Goal: Information Seeking & Learning: Find specific fact

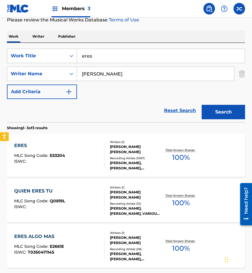
scroll to position [39, 0]
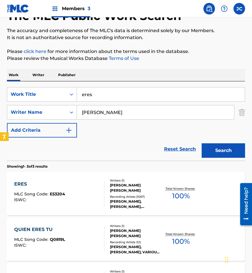
click at [123, 94] on input "eres" at bounding box center [161, 94] width 168 height 14
type input "el juiqui juiqui"
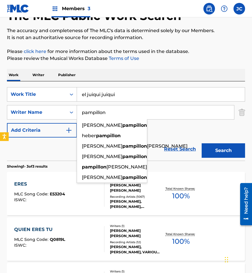
type input "pampillon"
click at [201, 143] on button "Search" at bounding box center [222, 150] width 43 height 14
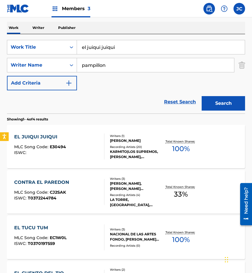
scroll to position [87, 0]
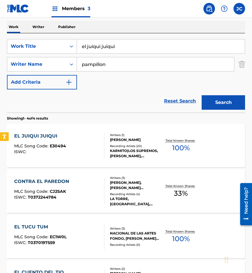
click at [96, 146] on div "EL JUIQUI JUIQUI MLC Song Code : E30494 ISWC :" at bounding box center [59, 145] width 90 height 26
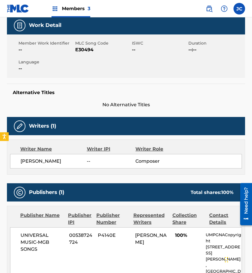
scroll to position [29, 0]
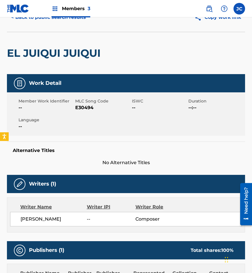
click at [77, 106] on span "E30494" at bounding box center [102, 107] width 55 height 7
drag, startPoint x: 77, startPoint y: 106, endPoint x: 251, endPoint y: 146, distance: 178.6
click at [79, 107] on span "E30494" at bounding box center [102, 107] width 55 height 7
copy span "E30494"
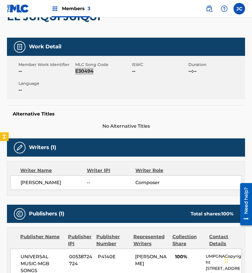
scroll to position [87, 0]
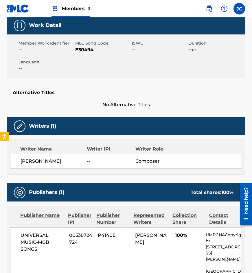
drag, startPoint x: 53, startPoint y: 75, endPoint x: 68, endPoint y: 68, distance: 16.5
click at [54, 75] on div "Member Work Identifier -- MLC Song Code E30494 ISWC -- Duration --:-- Language …" at bounding box center [126, 55] width 238 height 43
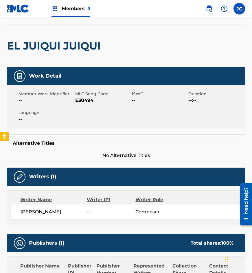
scroll to position [0, 0]
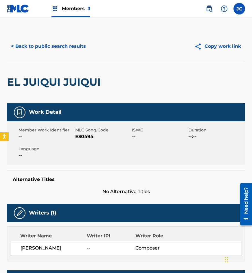
click at [67, 43] on button "< Back to public search results" at bounding box center [48, 46] width 83 height 14
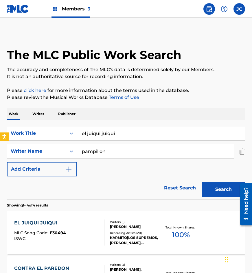
scroll to position [87, 0]
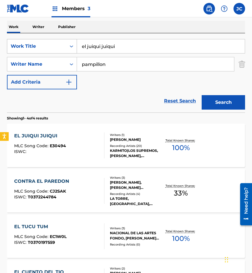
drag, startPoint x: 129, startPoint y: 47, endPoint x: 32, endPoint y: 51, distance: 97.2
click at [33, 51] on div "SearchWithCriteria91b087ea-94d3-4f83-a247-d453e5b1b286 Work Title el juiqui jui…" at bounding box center [126, 46] width 238 height 14
type input "tianguis azteca"
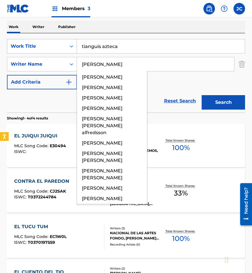
type input "cardona"
click at [201, 95] on button "Search" at bounding box center [222, 102] width 43 height 14
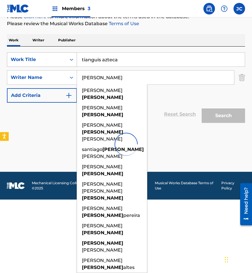
scroll to position [0, 0]
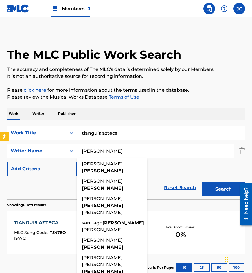
click at [171, 170] on div "SearchWithCriteria91b087ea-94d3-4f83-a247-d453e5b1b286 Work Title tianguis azte…" at bounding box center [126, 151] width 238 height 50
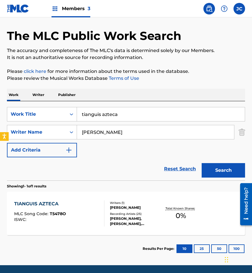
scroll to position [39, 0]
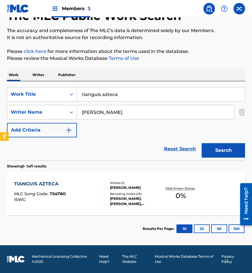
click at [75, 192] on div "TIANGUIS AZTECA MLC Song Code : T5478O ISWC :" at bounding box center [59, 193] width 90 height 26
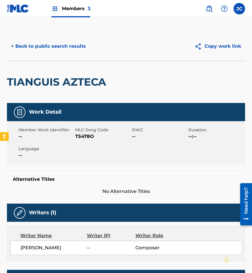
click at [77, 137] on span "T5478O" at bounding box center [102, 136] width 55 height 7
copy span "T5478O"
click at [28, 55] on div "< Back to public search results Copy work link" at bounding box center [126, 46] width 238 height 29
click at [75, 42] on button "< Back to public search results" at bounding box center [48, 46] width 83 height 14
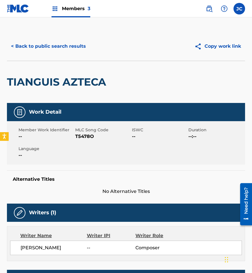
scroll to position [6, 0]
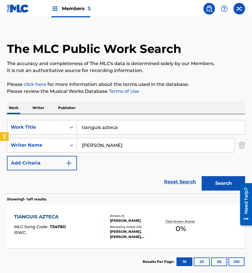
drag, startPoint x: 148, startPoint y: 124, endPoint x: 97, endPoint y: 123, distance: 50.6
click at [55, 132] on div "SearchWithCriteria91b087ea-94d3-4f83-a247-d453e5b1b286 Work Title tianguis azte…" at bounding box center [126, 127] width 238 height 14
type input "el meta"
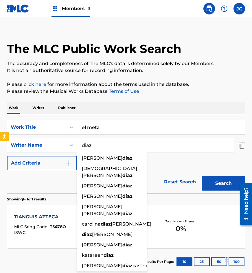
type input "diaz"
click at [201, 176] on button "Search" at bounding box center [222, 183] width 43 height 14
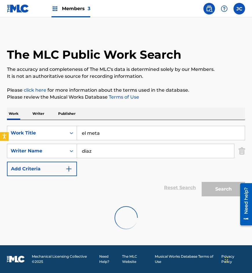
scroll to position [0, 0]
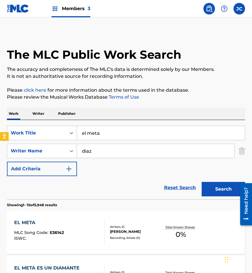
click at [111, 165] on div "SearchWithCriteria91b087ea-94d3-4f83-a247-d453e5b1b286 Work Title el meta Searc…" at bounding box center [126, 151] width 238 height 50
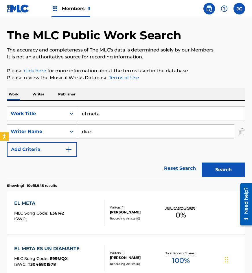
scroll to position [58, 0]
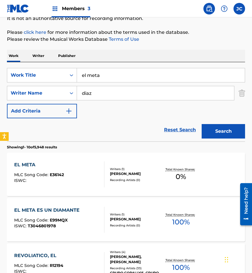
click at [92, 172] on div "EL META MLC Song Code : E36142 ISWC :" at bounding box center [59, 174] width 90 height 26
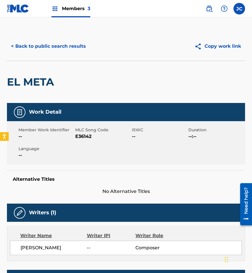
click at [82, 135] on span "E36142" at bounding box center [102, 136] width 55 height 7
copy span "E36142"
drag, startPoint x: 73, startPoint y: 69, endPoint x: 77, endPoint y: 55, distance: 14.7
click at [73, 69] on div "EL META" at bounding box center [126, 82] width 238 height 42
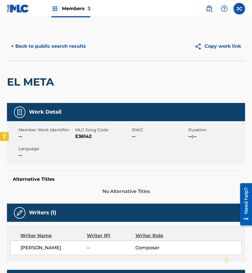
click at [77, 54] on div "< Back to public search results Copy work link" at bounding box center [126, 46] width 238 height 29
click at [86, 46] on button "< Back to public search results" at bounding box center [48, 46] width 83 height 14
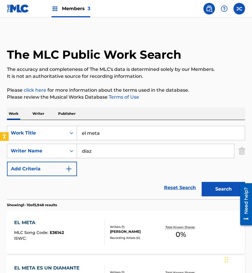
scroll to position [58, 0]
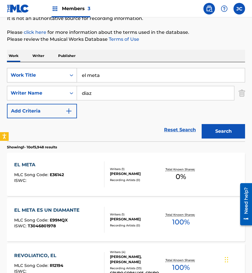
drag, startPoint x: 123, startPoint y: 78, endPoint x: 57, endPoint y: 82, distance: 66.0
click at [58, 82] on div "SearchWithCriteria91b087ea-94d3-4f83-a247-d453e5b1b286 Work Title el meta" at bounding box center [126, 75] width 238 height 14
type input "que saben lo que sufro"
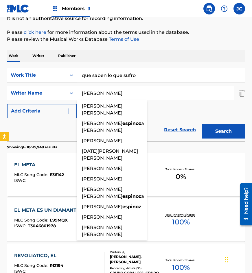
type input "espinoza"
click at [201, 124] on button "Search" at bounding box center [222, 131] width 43 height 14
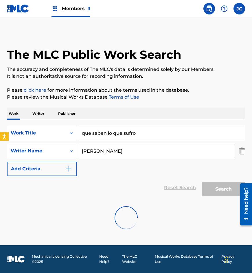
scroll to position [0, 0]
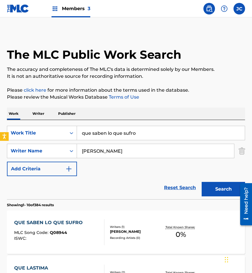
click at [175, 169] on div "SearchWithCriteria91b087ea-94d3-4f83-a247-d453e5b1b286 Work Title que saben lo …" at bounding box center [126, 151] width 238 height 50
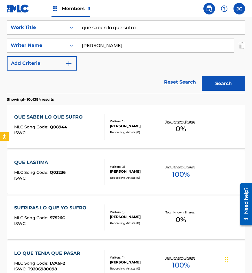
scroll to position [116, 0]
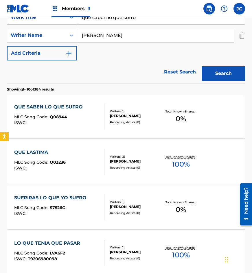
click at [64, 110] on div "QUE SABEN LO QUE SUFRO" at bounding box center [49, 106] width 71 height 7
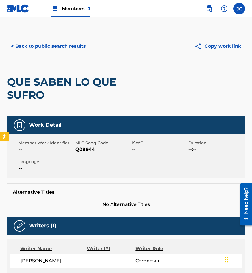
click at [85, 151] on span "Q08944" at bounding box center [102, 149] width 55 height 7
copy span "Q08944"
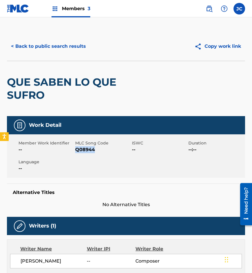
copy span "Q08944"
click at [86, 48] on button "< Back to public search results" at bounding box center [48, 46] width 83 height 14
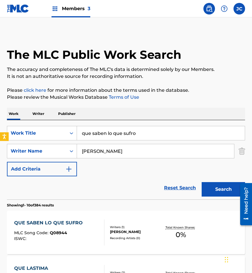
scroll to position [116, 0]
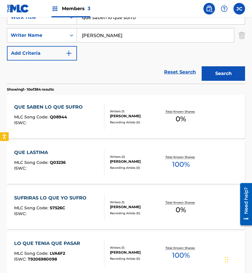
drag, startPoint x: 150, startPoint y: 21, endPoint x: 79, endPoint y: 20, distance: 70.5
click at [79, 20] on input "que saben lo que sufro" at bounding box center [161, 17] width 168 height 14
type input "me condenas a sufrir"
click at [201, 66] on button "Search" at bounding box center [222, 73] width 43 height 14
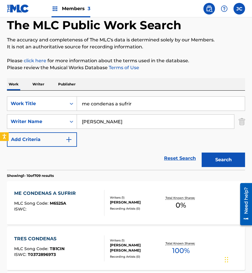
scroll to position [87, 0]
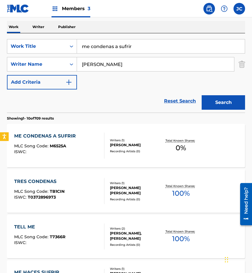
click at [131, 144] on div "ARTEMIO ESPINOZA VEGA" at bounding box center [135, 144] width 51 height 5
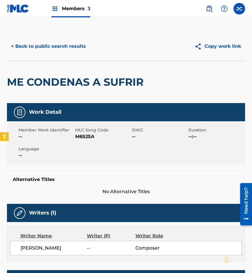
click at [85, 136] on span "M6525A" at bounding box center [102, 136] width 55 height 7
click at [84, 138] on span "M6525A" at bounding box center [102, 136] width 55 height 7
copy span "M6525A"
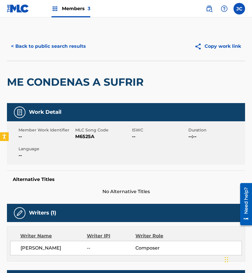
click at [93, 63] on div "ME CONDENAS A SUFRIR" at bounding box center [76, 82] width 139 height 42
click at [74, 50] on button "< Back to public search results" at bounding box center [48, 46] width 83 height 14
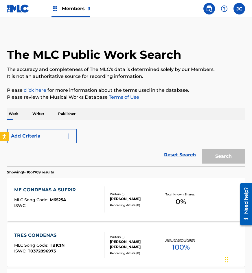
scroll to position [87, 0]
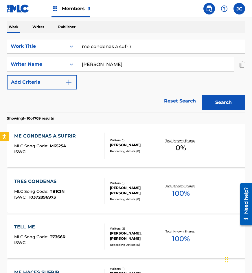
drag, startPoint x: 123, startPoint y: 47, endPoint x: 86, endPoint y: 45, distance: 36.7
click at [86, 45] on input "me condenas a sufrir" at bounding box center [161, 46] width 168 height 14
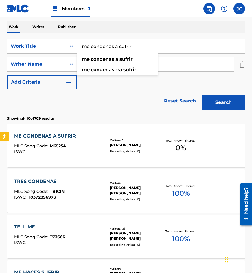
type input "m"
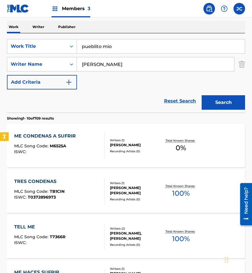
type input "pueblito mio"
type input "gonzalez"
click at [201, 95] on button "Search" at bounding box center [222, 102] width 43 height 14
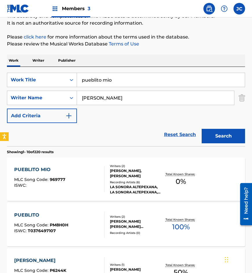
scroll to position [58, 0]
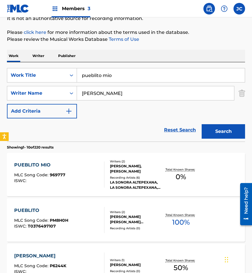
click at [127, 175] on div "Writers ( 2 ) ANTONIO GONZALEZ, ANTONIO GONZALEZ MACIAS Recording Artists ( 6 )…" at bounding box center [132, 174] width 56 height 31
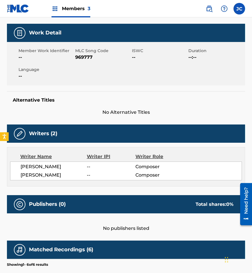
scroll to position [78, 0]
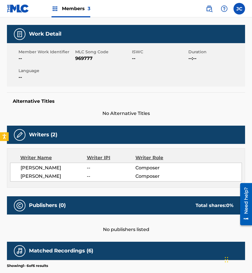
click at [80, 57] on span "969777" at bounding box center [102, 58] width 55 height 7
copy span "969777"
drag, startPoint x: 0, startPoint y: 81, endPoint x: 18, endPoint y: 82, distance: 18.0
click at [0, 81] on div "< Back to public search results Copy work link PUEBLITO MIO Work Detail Member …" at bounding box center [126, 178] width 252 height 449
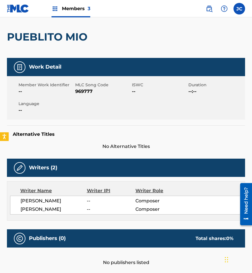
scroll to position [0, 0]
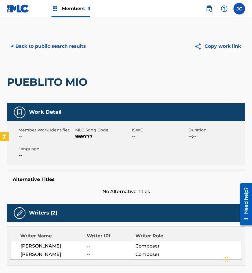
click at [79, 48] on button "< Back to public search results" at bounding box center [48, 46] width 83 height 14
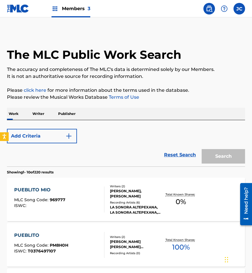
scroll to position [58, 0]
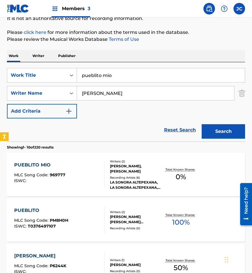
drag, startPoint x: 134, startPoint y: 75, endPoint x: 82, endPoint y: 77, distance: 52.1
click at [82, 77] on input "pueblito mio" at bounding box center [161, 75] width 168 height 14
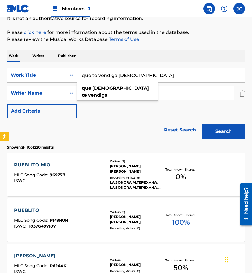
type input "que te vendiga dios"
type input "haro"
click at [201, 124] on button "Search" at bounding box center [222, 131] width 43 height 14
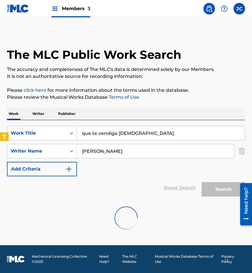
scroll to position [0, 0]
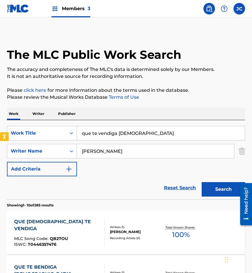
click at [176, 166] on div "SearchWithCriteria91b087ea-94d3-4f83-a247-d453e5b1b286 Work Title que te vendig…" at bounding box center [126, 151] width 238 height 50
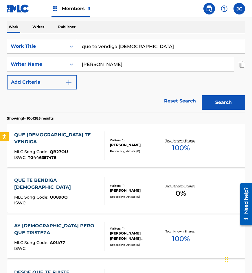
scroll to position [116, 0]
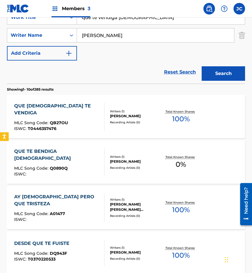
click at [141, 164] on div "Writers ( 1 ) MARIA HARO RIVERA Recording Artists ( 0 )" at bounding box center [132, 161] width 56 height 15
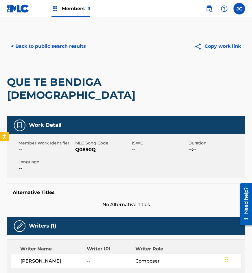
click at [71, 146] on span "--" at bounding box center [45, 149] width 55 height 7
click at [75, 146] on span "Q0890Q" at bounding box center [102, 149] width 55 height 7
copy span "Q0890Q"
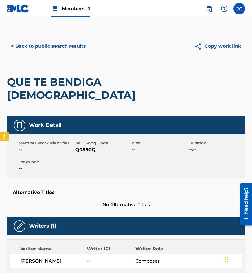
drag, startPoint x: 56, startPoint y: 55, endPoint x: 60, endPoint y: 49, distance: 7.4
click at [56, 55] on div "< Back to public search results Copy work link" at bounding box center [126, 46] width 238 height 29
click at [62, 47] on button "< Back to public search results" at bounding box center [48, 46] width 83 height 14
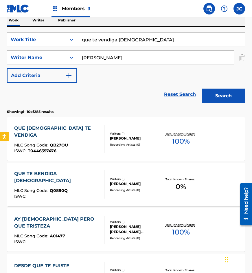
scroll to position [87, 0]
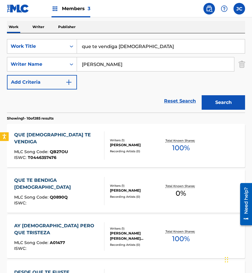
click at [138, 45] on input "que te vendiga dios" at bounding box center [161, 46] width 168 height 14
type input "pues tu que dijiste"
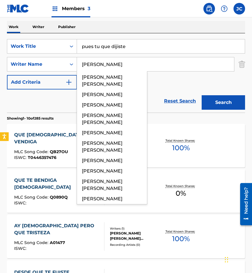
type input "lara"
click at [201, 95] on button "Search" at bounding box center [222, 102] width 43 height 14
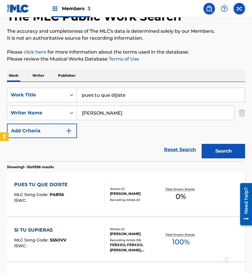
scroll to position [58, 0]
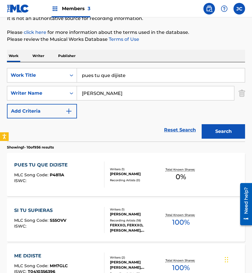
click at [110, 171] on div "LUIS LARA" at bounding box center [135, 173] width 51 height 5
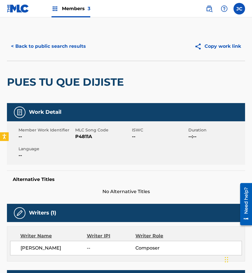
click at [84, 136] on span "P4811A" at bounding box center [102, 136] width 55 height 7
copy span "P4811A"
drag, startPoint x: 37, startPoint y: 55, endPoint x: 49, endPoint y: 51, distance: 12.5
click at [36, 55] on div "< Back to public search results Copy work link" at bounding box center [126, 46] width 238 height 29
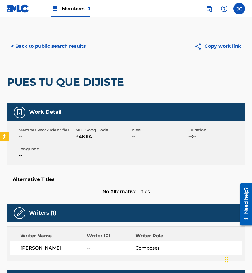
click at [56, 46] on button "< Back to public search results" at bounding box center [48, 46] width 83 height 14
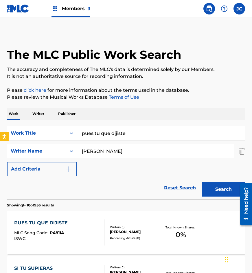
scroll to position [58, 0]
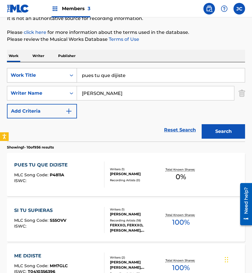
click at [58, 73] on div "SearchWithCriteria91b087ea-94d3-4f83-a247-d453e5b1b286 Work Title pues tu que d…" at bounding box center [126, 75] width 238 height 14
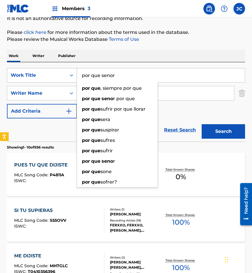
type input "por que senor"
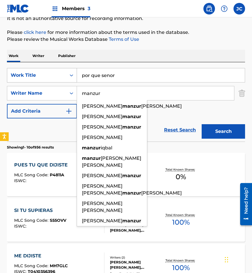
type input "manzur"
click at [201, 124] on button "Search" at bounding box center [222, 131] width 43 height 14
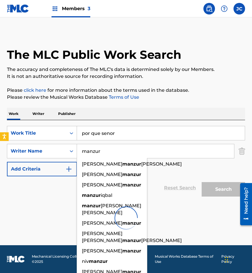
click at [169, 163] on div "SearchWithCriteria91b087ea-94d3-4f83-a247-d453e5b1b286 Work Title por que senor…" at bounding box center [126, 151] width 238 height 50
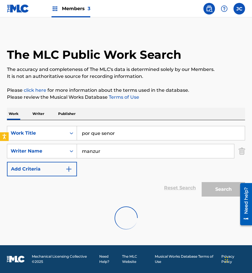
drag, startPoint x: 49, startPoint y: 27, endPoint x: 53, endPoint y: 25, distance: 4.3
click at [49, 27] on main "The MLC Public Work Search The accuracy and completeness of The MLC's data is d…" at bounding box center [126, 130] width 252 height 227
click at [109, 151] on input "manzur" at bounding box center [155, 151] width 157 height 14
click at [61, 35] on div "The MLC Public Work Search" at bounding box center [126, 51] width 238 height 39
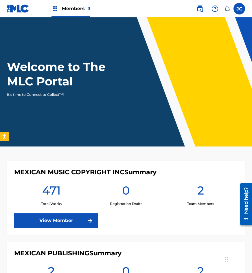
click at [196, 9] on img at bounding box center [199, 8] width 7 height 7
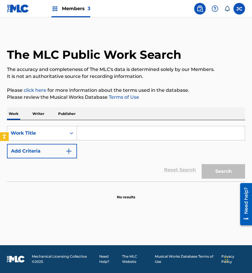
click at [61, 153] on button "Add Criteria" at bounding box center [42, 151] width 70 height 14
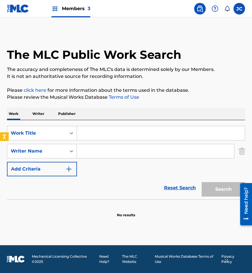
click at [99, 141] on div "SearchWithCriteria0840d362-5bca-46ae-a03f-6cde17a1d91b Work Title SearchWithCri…" at bounding box center [126, 151] width 238 height 50
click at [102, 137] on input "Search Form" at bounding box center [161, 133] width 168 height 14
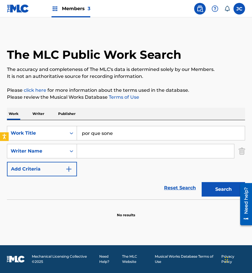
type input "por que sone"
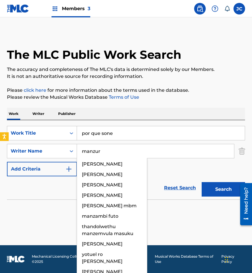
type input "manzur"
click at [201, 182] on button "Search" at bounding box center [222, 189] width 43 height 14
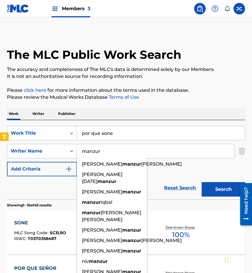
click at [158, 169] on div "SearchWithCriteria0840d362-5bca-46ae-a03f-6cde17a1d91b Work Title por que sone …" at bounding box center [126, 151] width 238 height 50
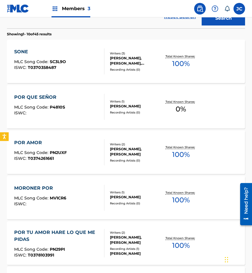
scroll to position [173, 0]
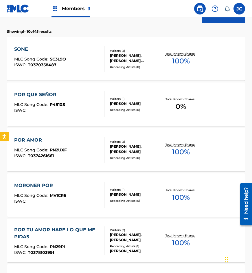
click at [59, 97] on div "POR QUE SEÑOR" at bounding box center [39, 94] width 51 height 7
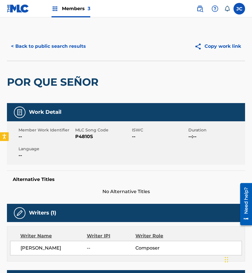
click at [76, 131] on span "MLC Song Code" at bounding box center [102, 130] width 55 height 6
click at [79, 136] on span "P4810S" at bounding box center [102, 136] width 55 height 7
copy span "P4810S"
click at [83, 139] on span "P4810S" at bounding box center [102, 136] width 55 height 7
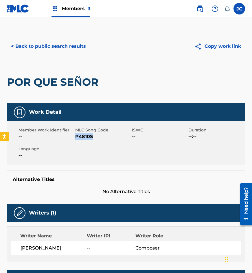
click at [83, 139] on span "P4810S" at bounding box center [102, 136] width 55 height 7
click at [32, 63] on div "POR QUE SEÑOR" at bounding box center [54, 82] width 94 height 42
click at [65, 46] on button "< Back to public search results" at bounding box center [48, 46] width 83 height 14
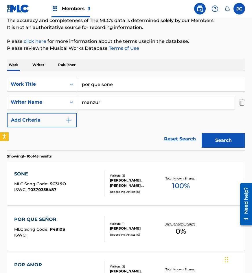
scroll to position [33, 0]
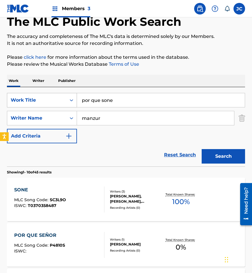
drag, startPoint x: 114, startPoint y: 98, endPoint x: 34, endPoint y: 99, distance: 80.4
click at [35, 98] on div "SearchWithCriteria0840d362-5bca-46ae-a03f-6cde17a1d91b Work Title por que sone" at bounding box center [126, 100] width 238 height 14
type input "volando volando"
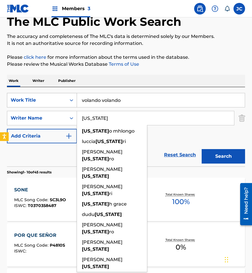
type input "montana"
click at [201, 149] on button "Search" at bounding box center [222, 156] width 43 height 14
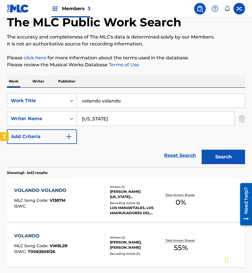
scroll to position [58, 0]
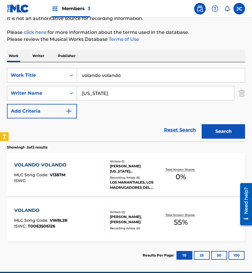
click at [129, 179] on div "LOS MANANTIALES, LOS MADRUGADORES DEL BAJÍO, LOS MANANTIALES, LOS MANANTIALES, …" at bounding box center [135, 184] width 51 height 10
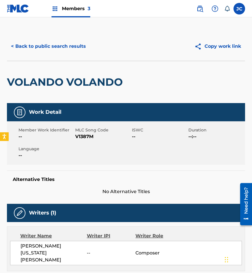
click at [86, 135] on span "V1387M" at bounding box center [102, 136] width 55 height 7
copy span "V1387M"
click at [18, 68] on div "VOLANDO VOLANDO" at bounding box center [66, 82] width 118 height 42
click at [63, 45] on button "< Back to public search results" at bounding box center [48, 46] width 83 height 14
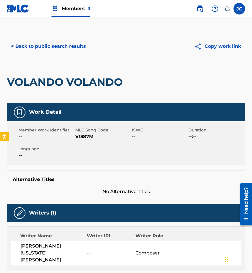
scroll to position [51, 0]
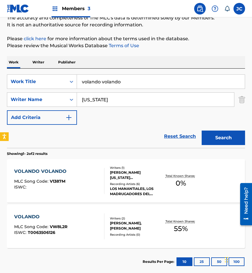
click at [143, 84] on input "volando volando" at bounding box center [161, 82] width 168 height 14
paste input "un poquito de alegria"
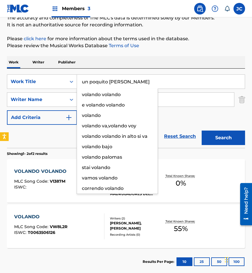
click at [201, 130] on button "Search" at bounding box center [222, 137] width 43 height 14
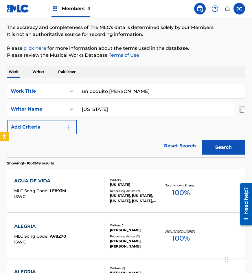
scroll to position [87, 0]
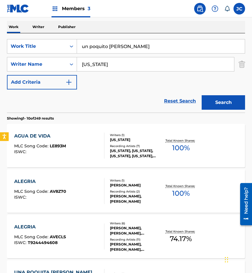
click at [139, 49] on input "un poquito de alegria" at bounding box center [161, 46] width 168 height 14
type input "un poquito de alegria"
click at [127, 79] on div "SearchWithCriteria0840d362-5bca-46ae-a03f-6cde17a1d91b Work Title un poquito de…" at bounding box center [126, 64] width 238 height 50
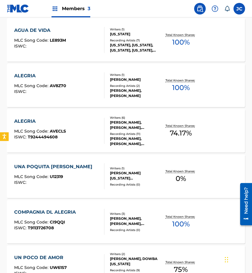
scroll to position [202, 0]
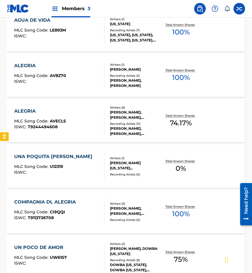
click at [138, 160] on div "Writers ( 1 )" at bounding box center [135, 158] width 51 height 4
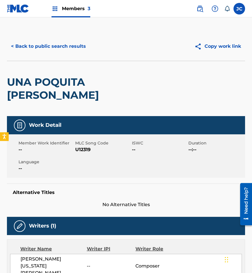
click at [77, 148] on span "U12319" at bounding box center [102, 149] width 55 height 7
copy span "U12319"
drag, startPoint x: 53, startPoint y: 64, endPoint x: 71, endPoint y: 49, distance: 23.2
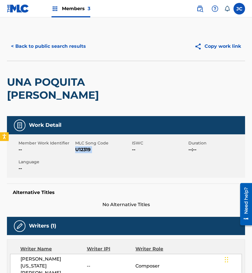
click at [53, 64] on div "UNA POQUITA DE ALEGRIA" at bounding box center [78, 88] width 143 height 55
click at [71, 48] on button "< Back to public search results" at bounding box center [48, 46] width 83 height 14
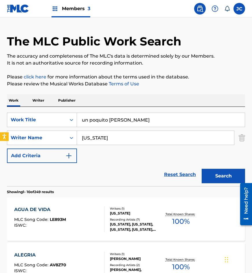
scroll to position [4, 0]
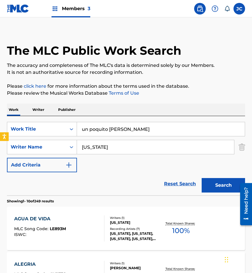
click at [136, 129] on input "un poquito de alegria" at bounding box center [161, 129] width 168 height 14
paste input "manana me voy de aqui"
type input "manana me voy de aqui"
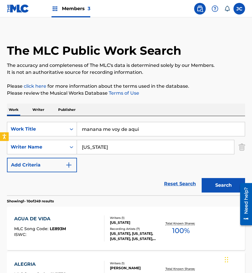
click at [201, 178] on button "Search" at bounding box center [222, 185] width 43 height 14
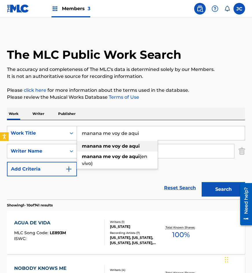
scroll to position [58, 0]
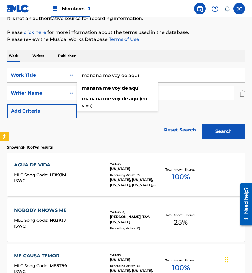
click at [114, 140] on div "Reset Search Search" at bounding box center [126, 129] width 238 height 23
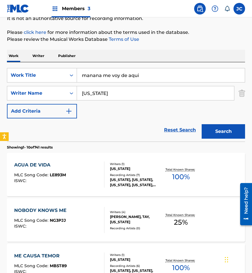
drag, startPoint x: 74, startPoint y: 88, endPoint x: 62, endPoint y: 86, distance: 12.7
click at [62, 86] on div "SearchWithCriteriacc8a1980-db71-40a1-b3fb-c11780a5c259 Writer Name montana" at bounding box center [126, 93] width 238 height 14
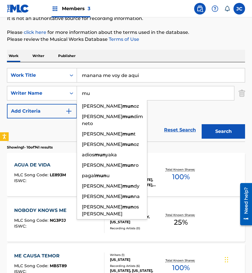
type input "m"
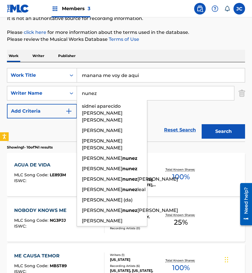
type input "nunez"
click at [201, 124] on button "Search" at bounding box center [222, 131] width 43 height 14
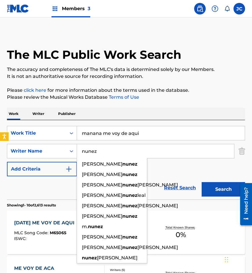
click at [190, 168] on div "SearchWithCriteria0840d362-5bca-46ae-a03f-6cde17a1d91b Work Title manana me voy…" at bounding box center [126, 151] width 238 height 50
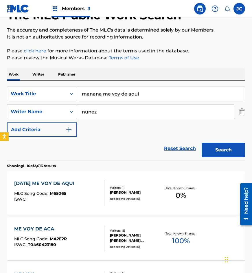
scroll to position [116, 0]
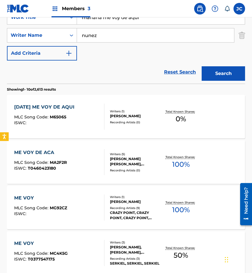
click at [124, 121] on div "Recording Artists ( 0 )" at bounding box center [135, 122] width 51 height 4
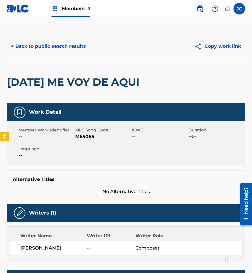
click at [86, 140] on span "M65065" at bounding box center [102, 136] width 55 height 7
copy span "M65065"
drag, startPoint x: 30, startPoint y: 64, endPoint x: 36, endPoint y: 62, distance: 5.6
click at [36, 62] on div "MAÑANA ME VOY DE AQUI" at bounding box center [74, 82] width 135 height 42
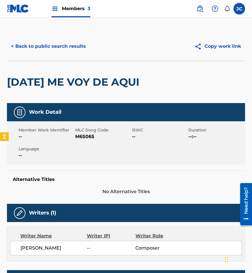
click at [69, 45] on button "< Back to public search results" at bounding box center [48, 46] width 83 height 14
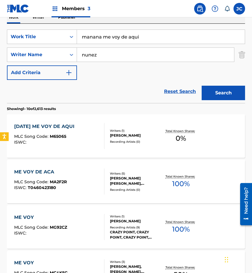
scroll to position [87, 0]
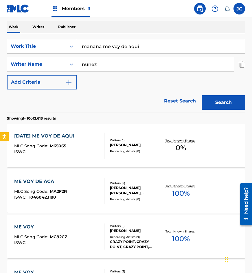
click at [145, 49] on input "manana me voy de aqui" at bounding box center [161, 46] width 168 height 14
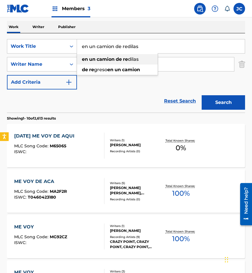
type input "en un camion de redilas"
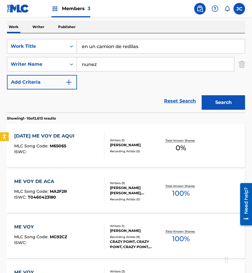
click at [201, 95] on button "Search" at bounding box center [222, 102] width 43 height 14
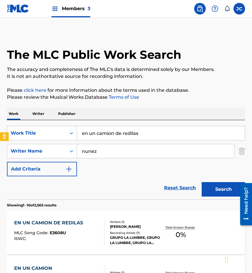
click at [107, 173] on div "SearchWithCriteria0840d362-5bca-46ae-a03f-6cde17a1d91b Work Title en un camion …" at bounding box center [126, 151] width 238 height 50
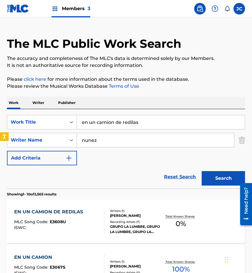
scroll to position [116, 0]
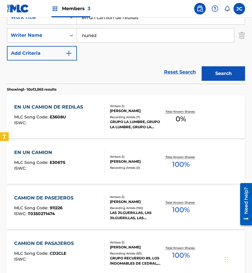
click at [116, 116] on div "Recording Artists ( 7 )" at bounding box center [135, 117] width 51 height 4
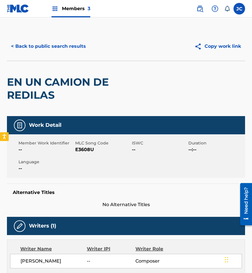
click at [86, 146] on span "E3608U" at bounding box center [102, 149] width 55 height 7
copy span "E3608U"
click at [43, 53] on button "< Back to public search results" at bounding box center [48, 46] width 83 height 14
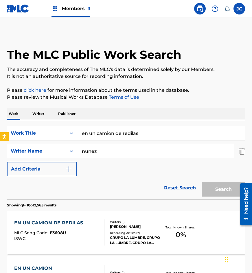
scroll to position [116, 0]
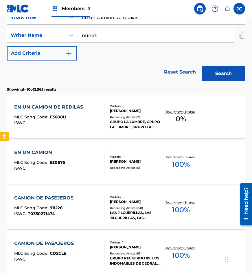
click at [144, 24] on input "en un camion de redilas" at bounding box center [161, 17] width 168 height 14
type input "un tiempecito"
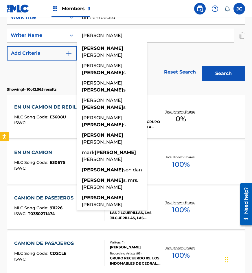
type input "phillips"
click at [201, 66] on button "Search" at bounding box center [222, 73] width 43 height 14
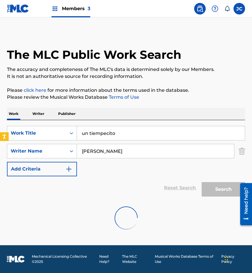
scroll to position [0, 0]
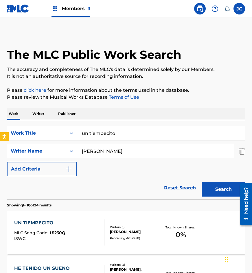
click at [169, 175] on div "SearchWithCriteria0840d362-5bca-46ae-a03f-6cde17a1d91b Work Title un tiempecito…" at bounding box center [126, 151] width 238 height 50
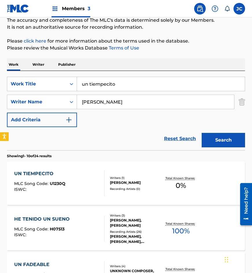
scroll to position [87, 0]
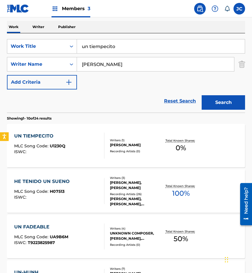
click at [142, 145] on div "ROBERTO PHILLIPS MARTINEZ" at bounding box center [135, 144] width 51 height 5
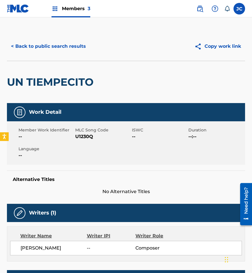
click at [84, 136] on span "U1230Q" at bounding box center [102, 136] width 55 height 7
copy span "U1230Q"
click at [65, 41] on button "< Back to public search results" at bounding box center [48, 46] width 83 height 14
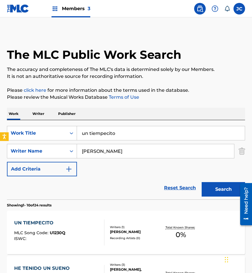
scroll to position [87, 0]
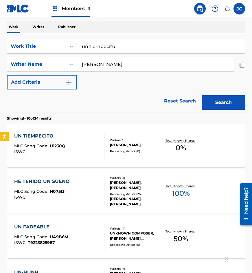
click at [125, 47] on input "un tiempecito" at bounding box center [161, 46] width 168 height 14
paste input "RAYITO DE LUZ"
type input "RAYITO DE LUZ"
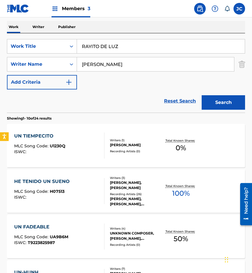
click at [201, 95] on button "Search" at bounding box center [222, 102] width 43 height 14
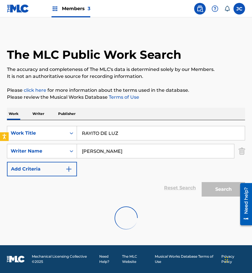
scroll to position [0, 0]
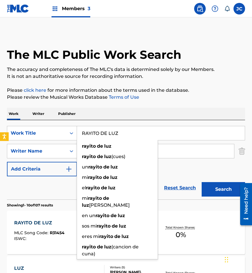
click at [194, 170] on div "SearchWithCriteria0840d362-5bca-46ae-a03f-6cde17a1d91b Work Title RAYITO DE LUZ…" at bounding box center [126, 151] width 238 height 50
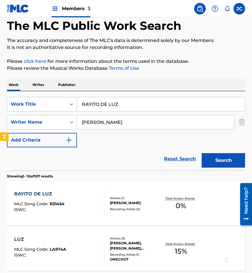
scroll to position [116, 0]
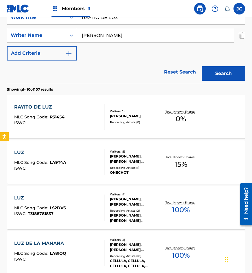
click at [120, 114] on div "ROBERTO PHILLIPS MARTINEZ" at bounding box center [135, 115] width 51 height 5
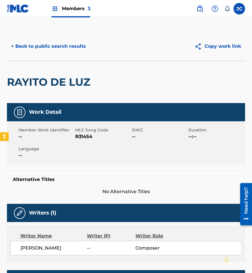
click at [90, 134] on span "R31454" at bounding box center [102, 136] width 55 height 7
copy span "R31454"
drag, startPoint x: 15, startPoint y: 67, endPoint x: 40, endPoint y: 55, distance: 27.5
click at [21, 64] on div "RAYITO DE LUZ" at bounding box center [50, 82] width 86 height 42
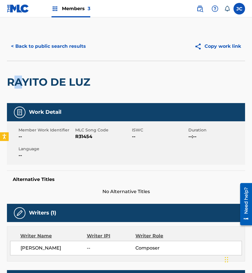
click at [63, 48] on button "< Back to public search results" at bounding box center [48, 46] width 83 height 14
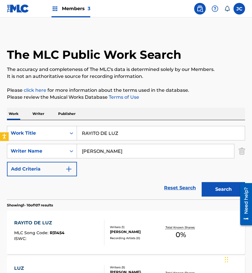
scroll to position [116, 0]
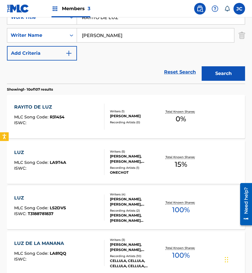
click at [128, 23] on input "RAYITO DE LUZ" at bounding box center [161, 17] width 168 height 14
paste input "quite un boton de tu sweater"
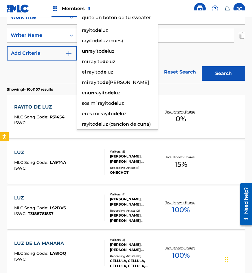
type input "quite un boton de tu sweater"
click at [201, 66] on button "Search" at bounding box center [222, 73] width 43 height 14
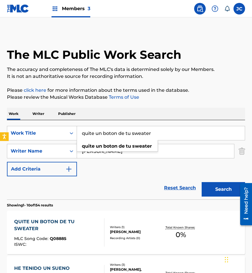
click at [139, 172] on div "SearchWithCriteria0840d362-5bca-46ae-a03f-6cde17a1d91b Work Title quite un boto…" at bounding box center [126, 151] width 238 height 50
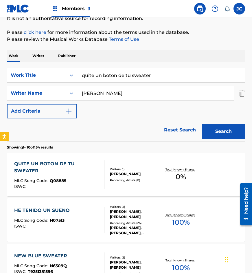
click at [103, 168] on div at bounding box center [101, 174] width 5 height 28
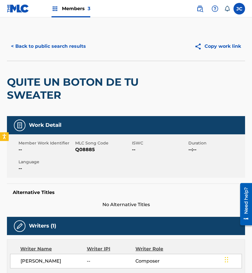
drag, startPoint x: 80, startPoint y: 155, endPoint x: 82, endPoint y: 151, distance: 3.8
click at [80, 155] on div "Member Work Identifier -- MLC Song Code Q08885 ISWC -- Duration --:-- Language …" at bounding box center [126, 155] width 238 height 43
click at [82, 151] on span "Q08885" at bounding box center [102, 149] width 55 height 7
copy span "Q08885"
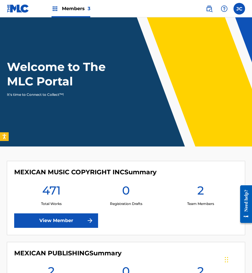
click at [237, 8] on label at bounding box center [239, 9] width 12 height 12
click at [239, 9] on input "[PERSON_NAME] [EMAIL_ADDRESS][DOMAIN_NAME] Notification Preferences Profile Log…" at bounding box center [239, 9] width 0 height 0
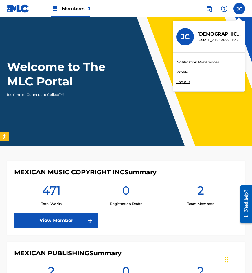
click at [185, 81] on p "Log out" at bounding box center [183, 81] width 14 height 5
click at [239, 9] on input "[PERSON_NAME] [EMAIL_ADDRESS][DOMAIN_NAME] Notification Preferences Profile Log…" at bounding box center [239, 9] width 0 height 0
